Goal: Task Accomplishment & Management: Manage account settings

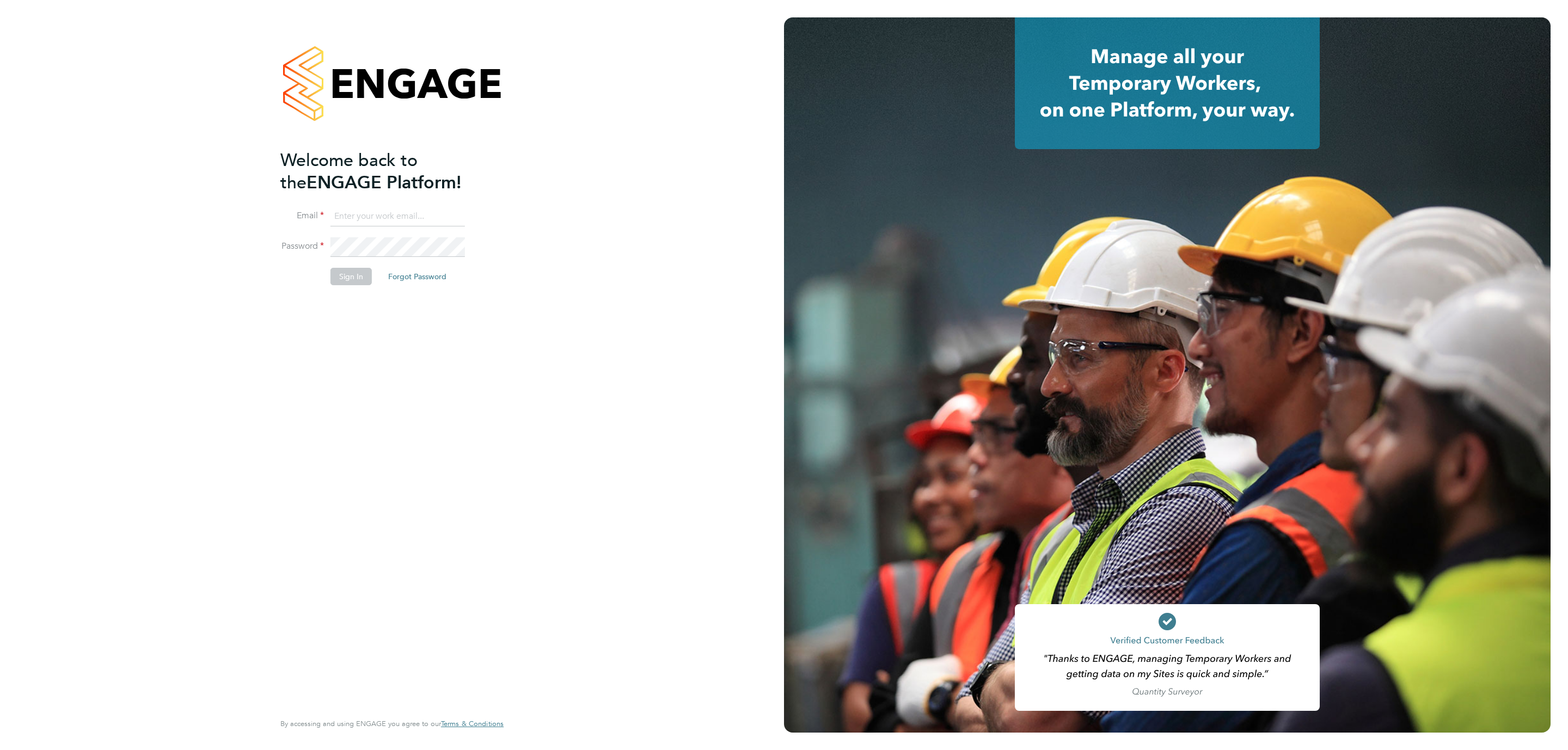
type input "danielle.hughes@nowcareers.co.uk"
click at [358, 280] on button "Sign In" at bounding box center [351, 276] width 42 height 17
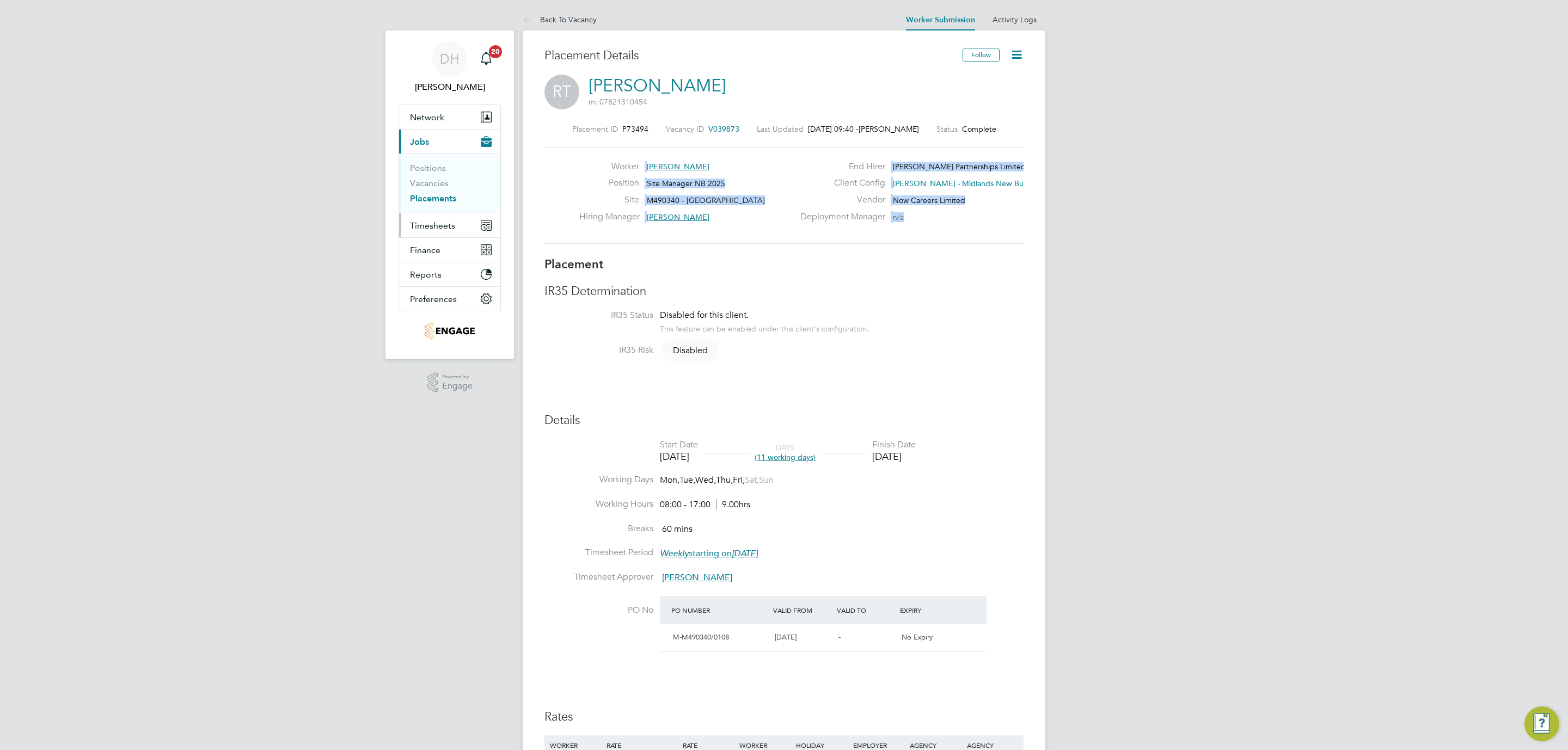
drag, startPoint x: 0, startPoint y: 0, endPoint x: 439, endPoint y: 232, distance: 496.5
click at [439, 232] on button "Timesheets" at bounding box center [449, 225] width 101 height 24
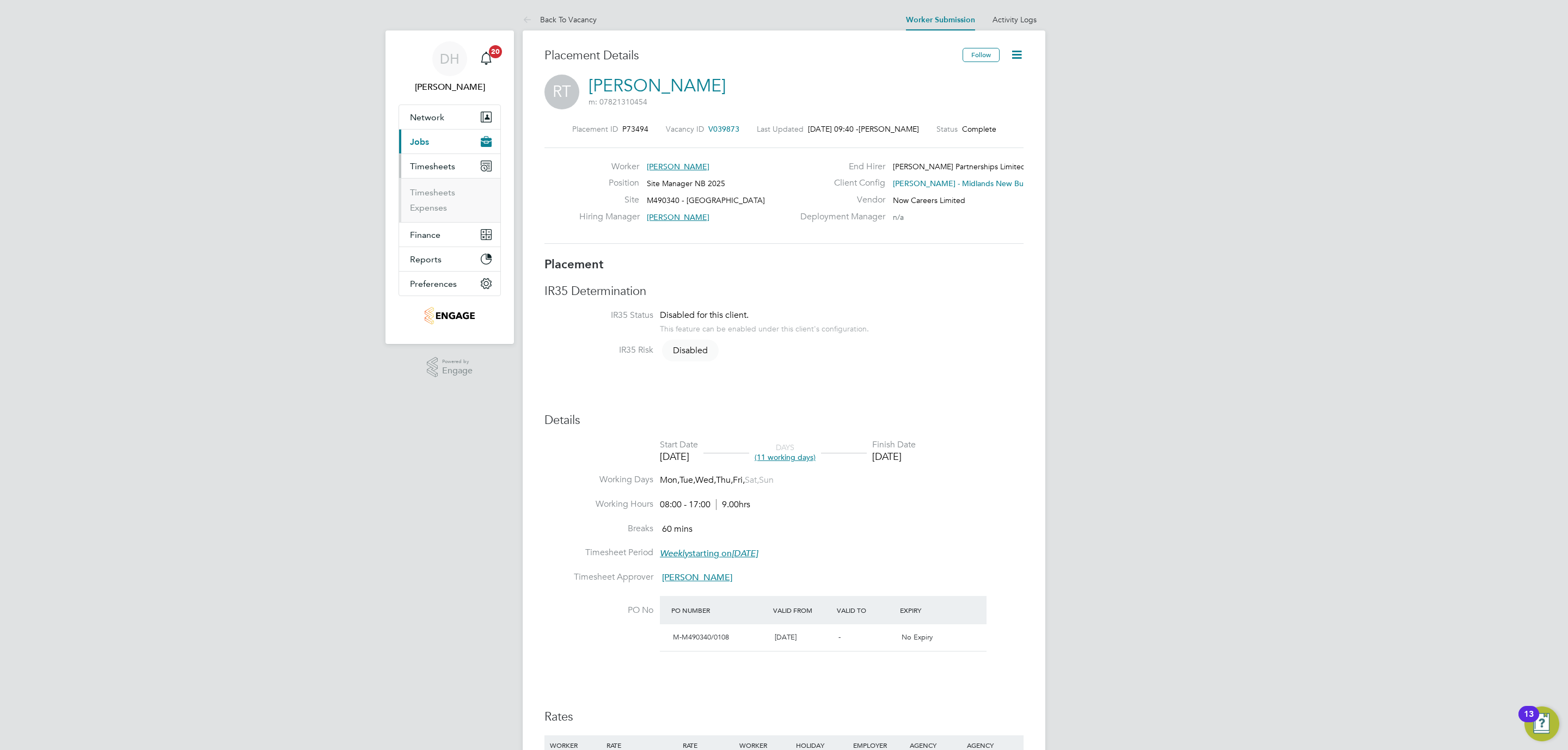
click at [442, 199] on li "Timesheets" at bounding box center [451, 195] width 82 height 15
click at [439, 194] on link "Timesheets" at bounding box center [432, 192] width 45 height 10
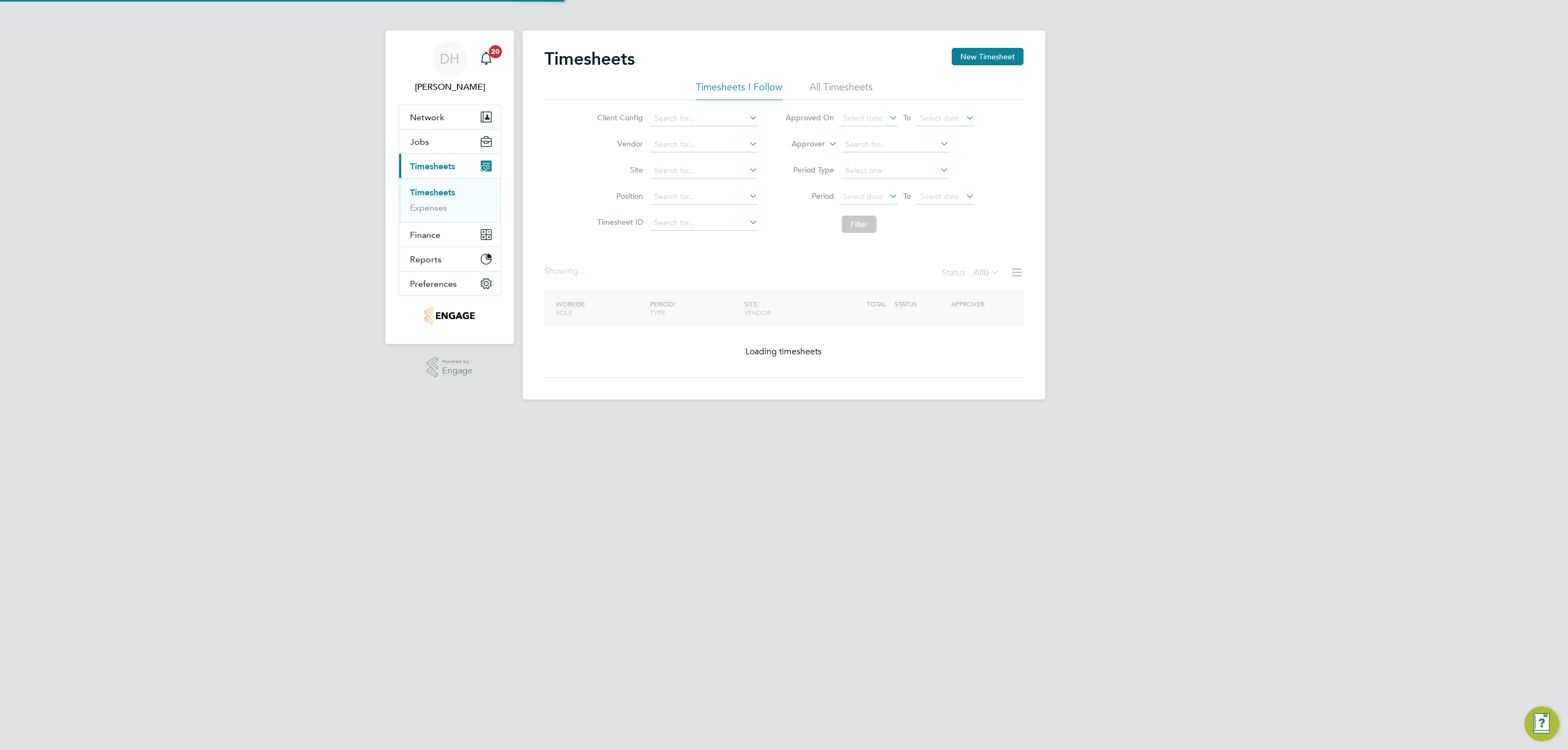
click at [1187, 310] on div "DH Danielle Hughes Notifications 20 Applications: Network Team Members Business…" at bounding box center [784, 208] width 1568 height 417
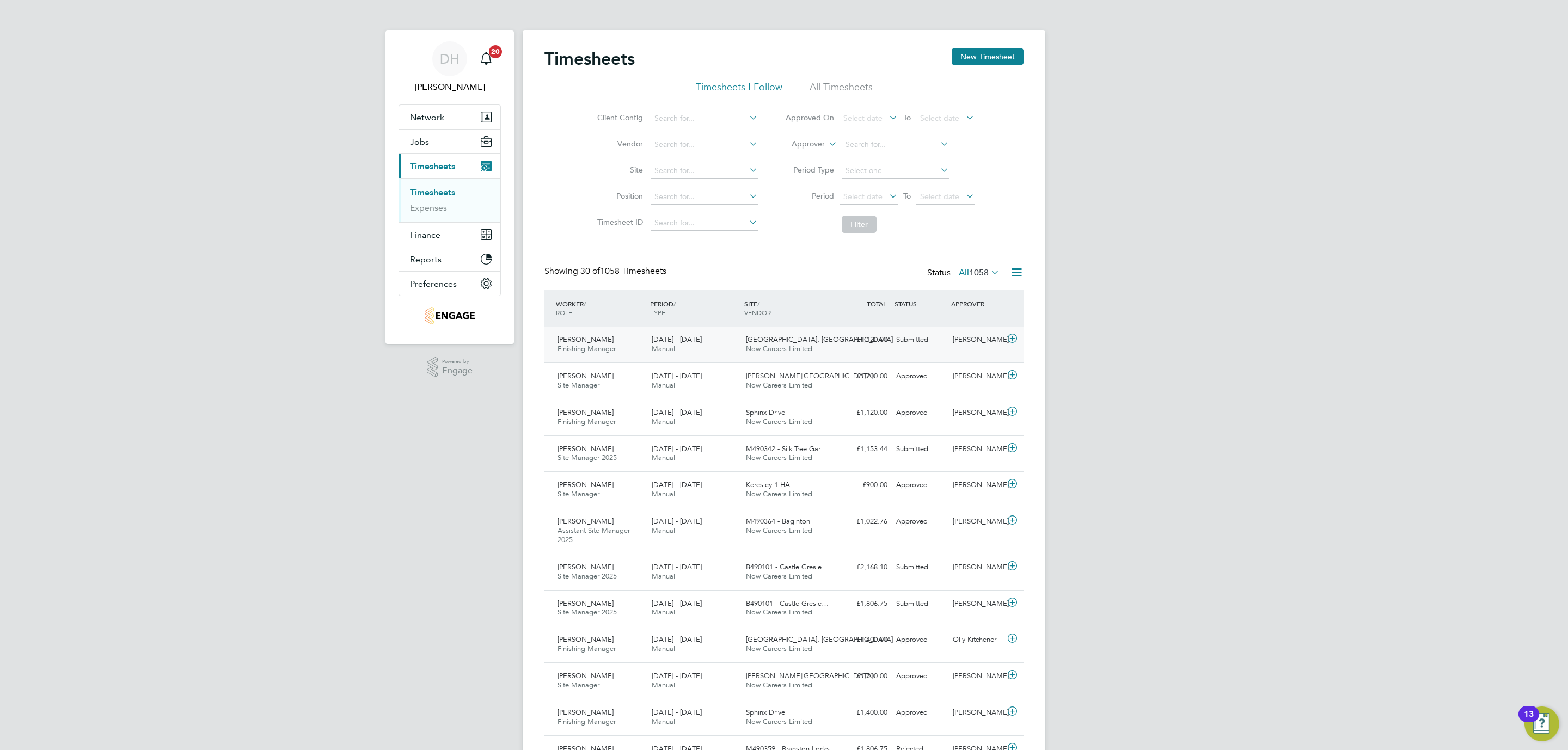
click at [908, 350] on div "Nick Church Finishing Manager 25 - 31 Aug 2025 25 - 31 Aug 2025 Manual Redhill,…" at bounding box center [784, 344] width 479 height 36
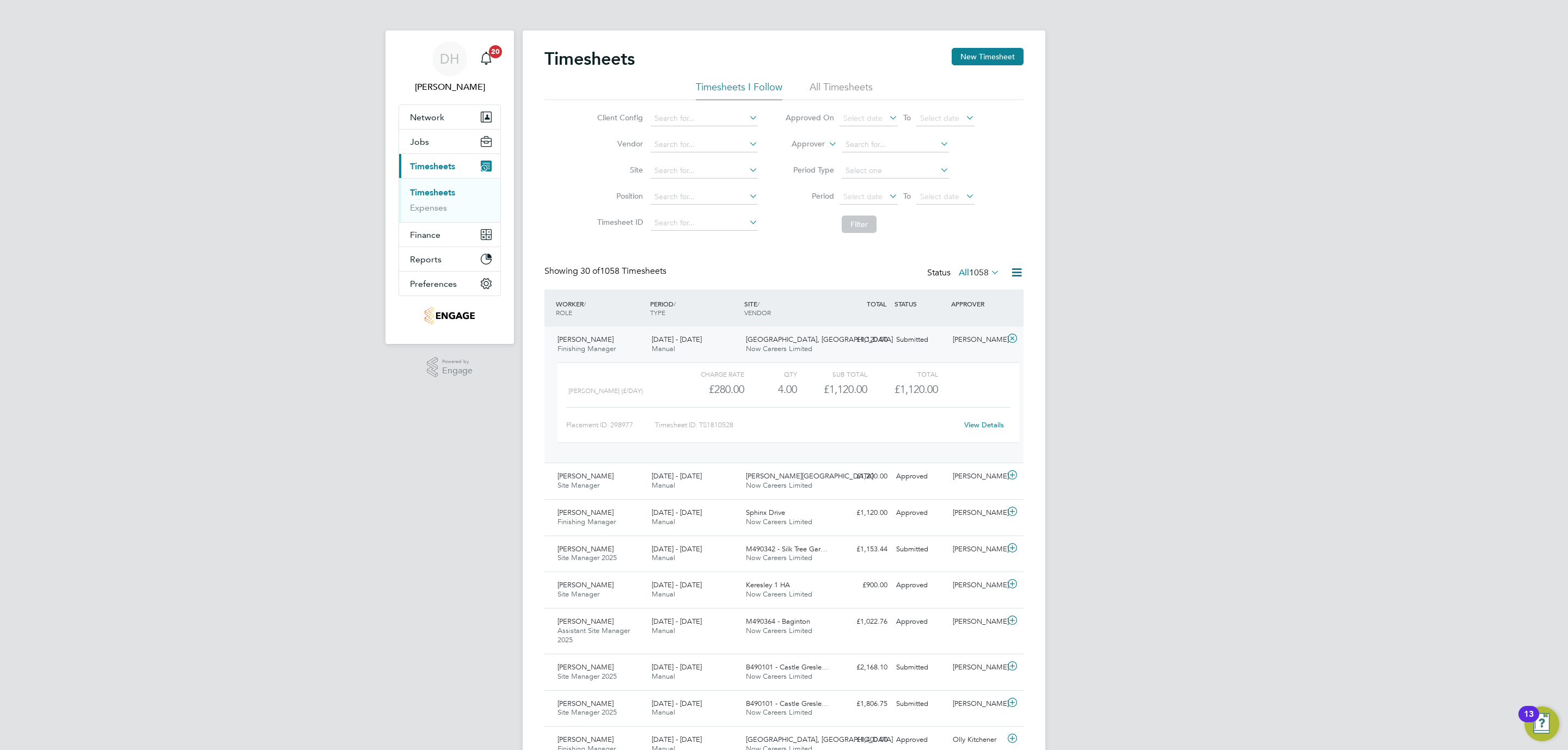
click at [995, 409] on div "Placement ID: 298977 Timesheet ID: TS1810528 View Details" at bounding box center [788, 420] width 444 height 27
click at [990, 424] on link "View Details" at bounding box center [984, 424] width 40 height 9
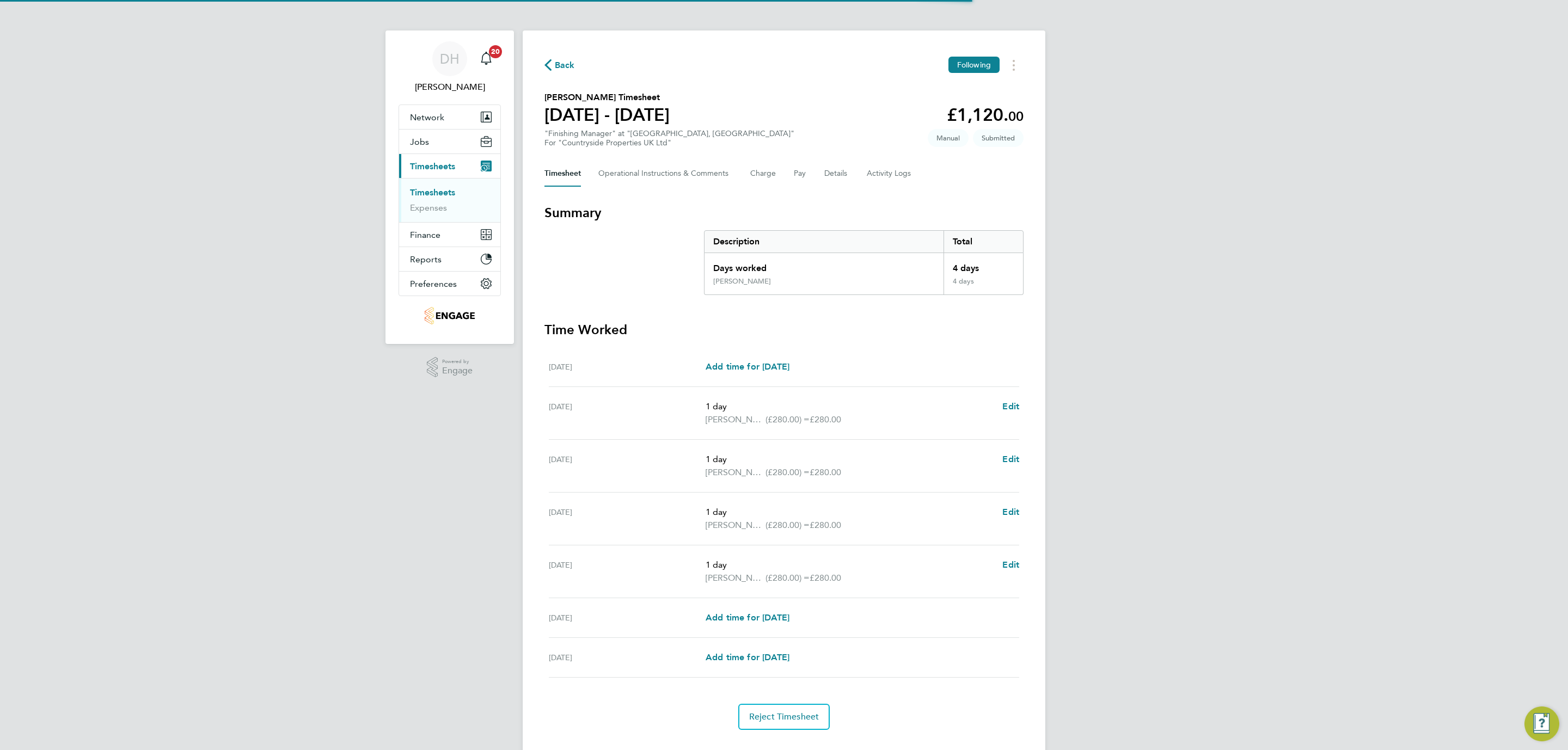
click at [286, 438] on div "DH [PERSON_NAME] Notifications 20 Applications: Network Team Members Businesses…" at bounding box center [784, 386] width 1568 height 773
